Goal: Task Accomplishment & Management: Use online tool/utility

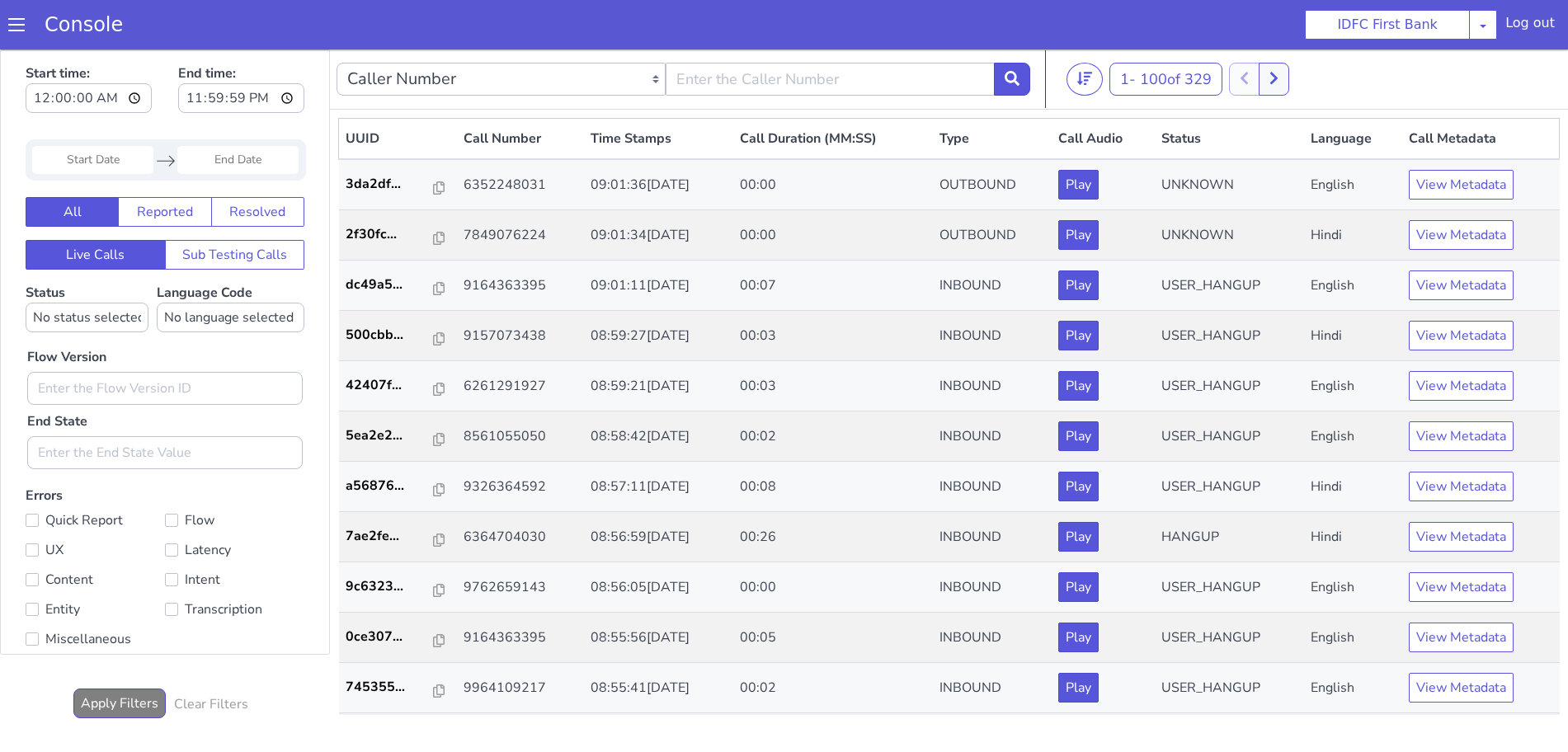
click at [12, 26] on span at bounding box center [16, 25] width 17 height 17
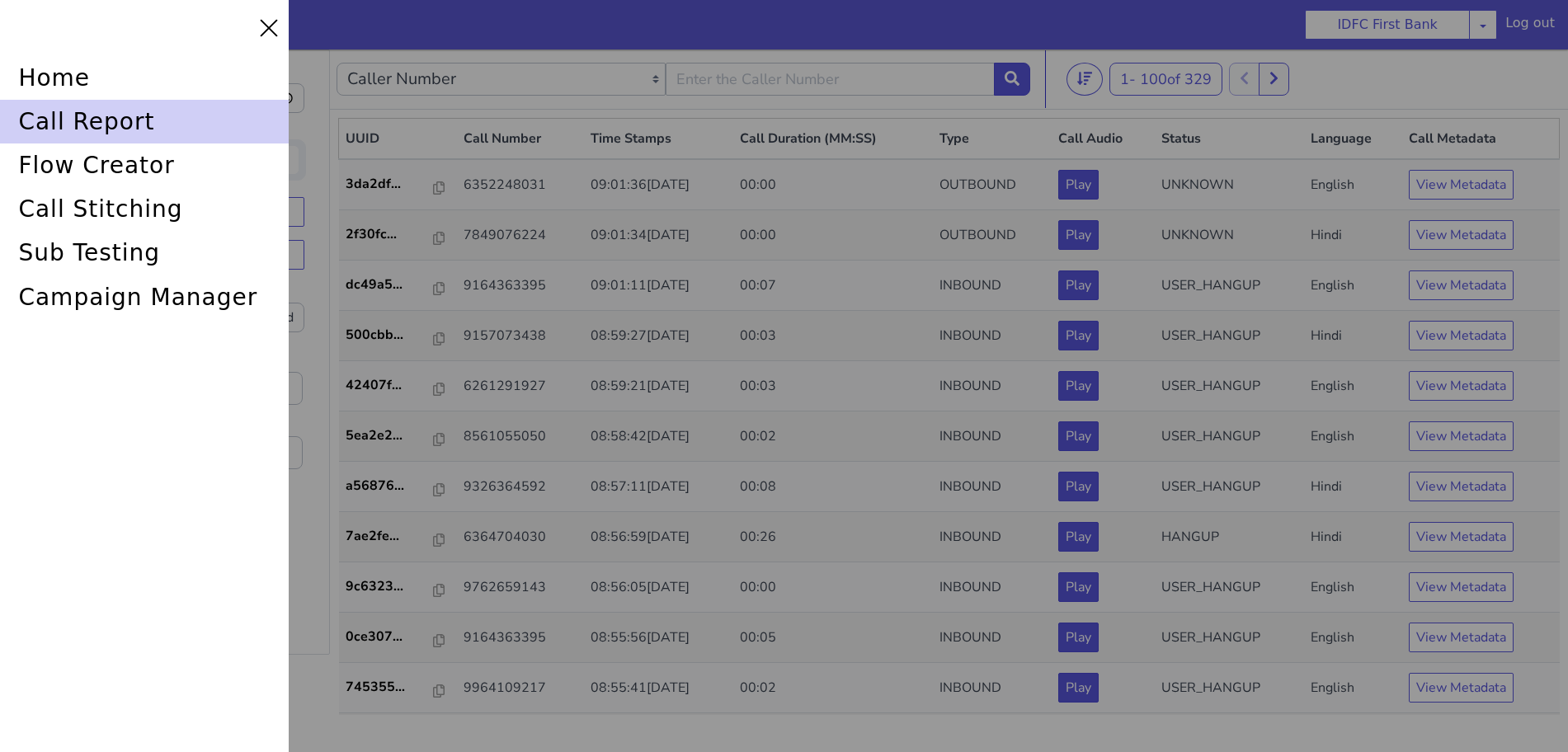
click at [48, 114] on div "call report" at bounding box center [144, 121] width 289 height 43
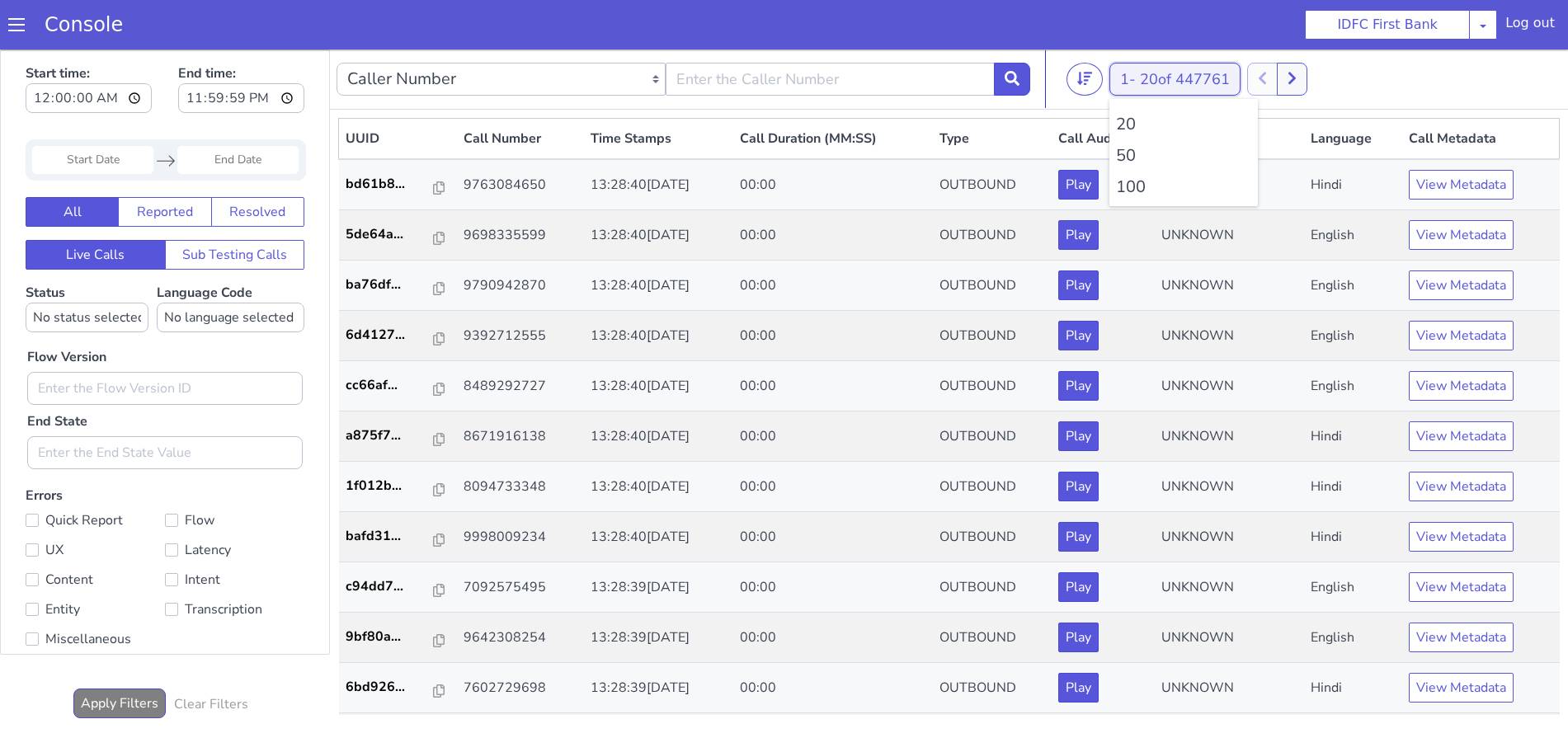
click at [1151, 199] on span "20 of 447761" at bounding box center [1145, 197] width 90 height 20
click at [1217, 39] on li "100" at bounding box center [1264, 37] width 135 height 25
